Goal: Check status: Check status

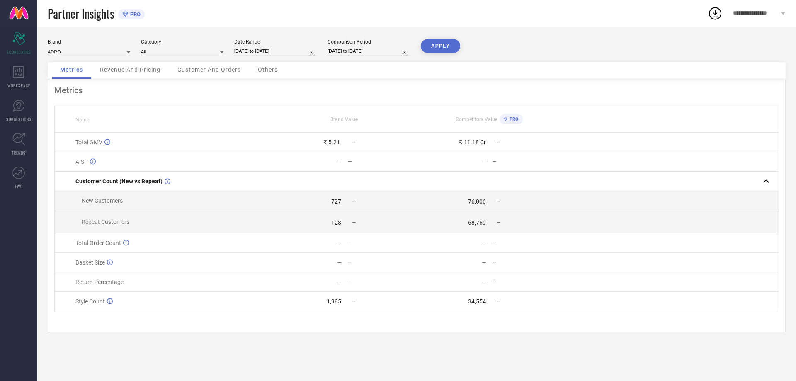
click at [270, 47] on input "[DATE] to [DATE]" at bounding box center [275, 51] width 83 height 9
select select "8"
select select "2025"
select select "9"
select select "2025"
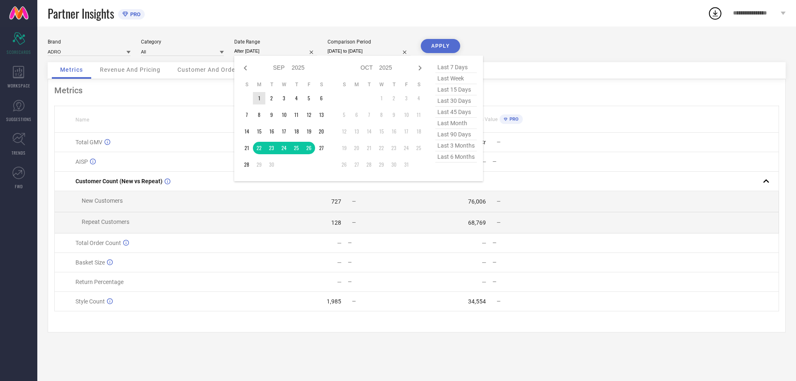
click at [262, 97] on td "1" at bounding box center [259, 98] width 12 height 12
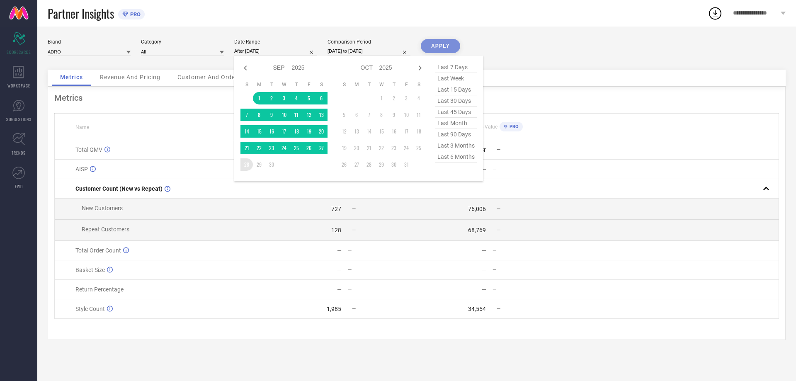
type input "[DATE] to [DATE]"
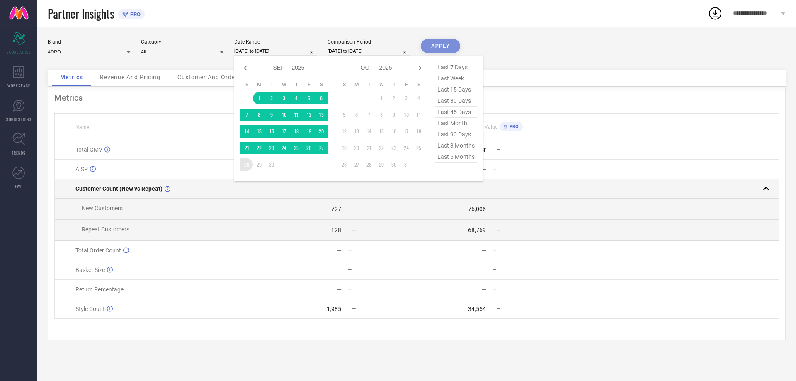
drag, startPoint x: 242, startPoint y: 169, endPoint x: 257, endPoint y: 176, distance: 16.9
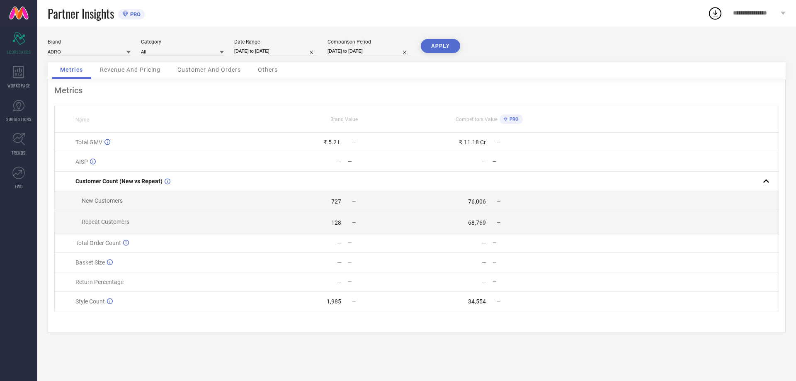
click at [437, 46] on button "APPLY" at bounding box center [440, 46] width 39 height 14
